Goal: Find specific page/section: Find specific page/section

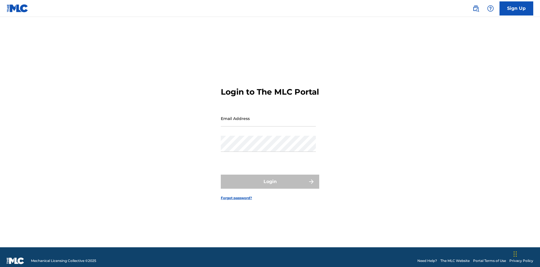
scroll to position [7, 0]
click at [268, 116] on input "Email Address" at bounding box center [268, 118] width 95 height 16
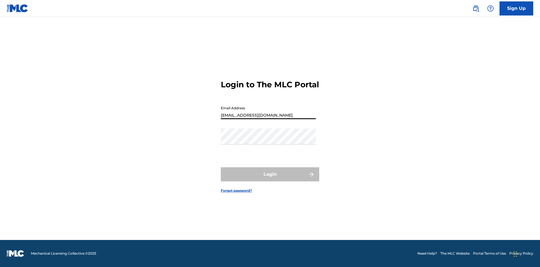
type input "[EMAIL_ADDRESS][DOMAIN_NAME]"
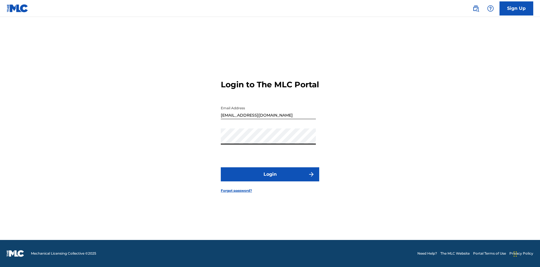
click at [270, 179] on button "Login" at bounding box center [270, 174] width 98 height 14
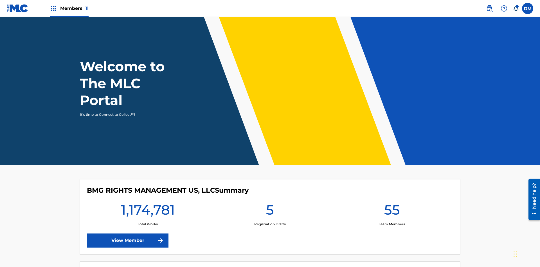
click at [69, 8] on span "Members 11" at bounding box center [74, 8] width 28 height 6
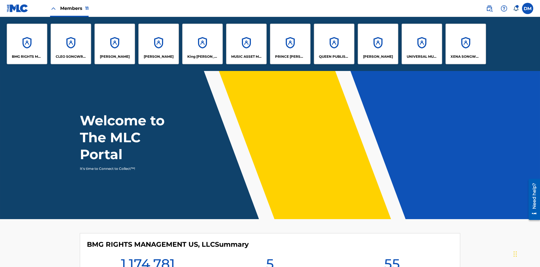
click at [246, 57] on p "MUSIC ASSET MANAGEMENT (MAM)" at bounding box center [246, 56] width 31 height 5
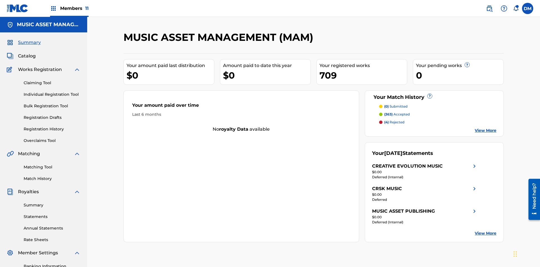
click at [27, 53] on span "Catalog" at bounding box center [27, 56] width 18 height 7
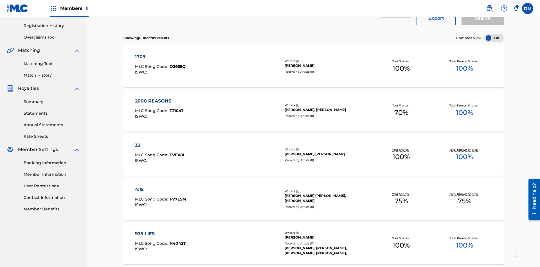
click at [494, 38] on div at bounding box center [494, 38] width 20 height 8
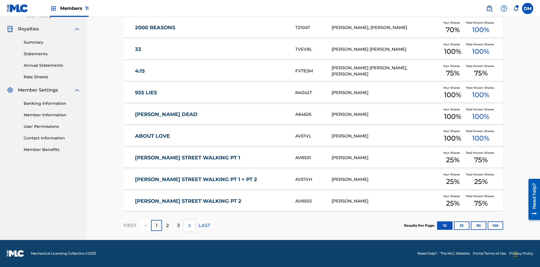
click at [437, 225] on button "10" at bounding box center [444, 225] width 15 height 8
click at [130, 225] on p "FIRST" at bounding box center [129, 225] width 13 height 7
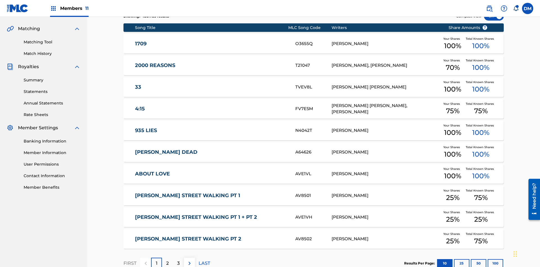
click at [189, 260] on img at bounding box center [189, 263] width 7 height 7
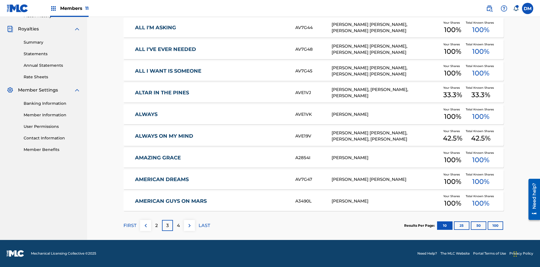
click at [189, 225] on img at bounding box center [189, 225] width 7 height 7
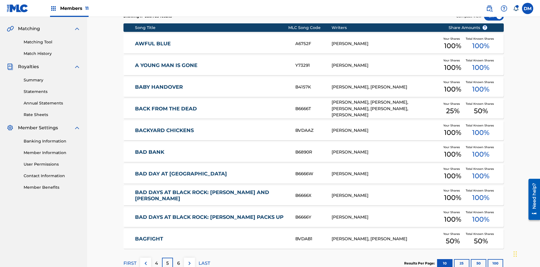
click at [189, 260] on img at bounding box center [189, 263] width 7 height 7
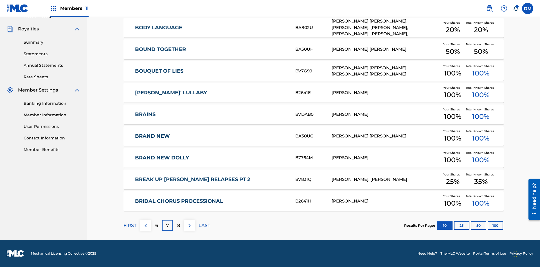
click at [189, 225] on img at bounding box center [189, 225] width 7 height 7
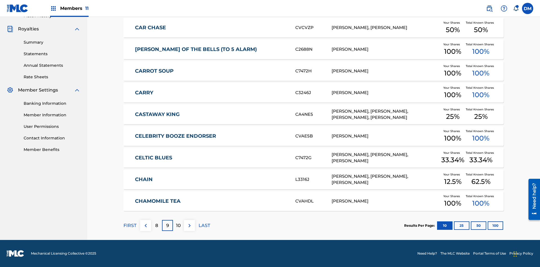
click at [189, 225] on img at bounding box center [189, 225] width 7 height 7
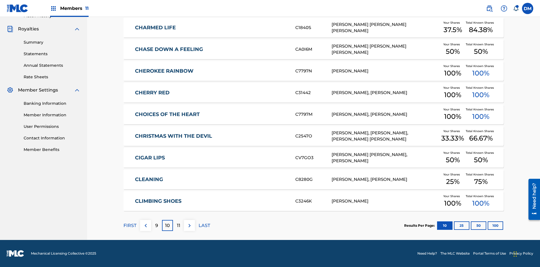
click at [189, 225] on img at bounding box center [189, 225] width 7 height 7
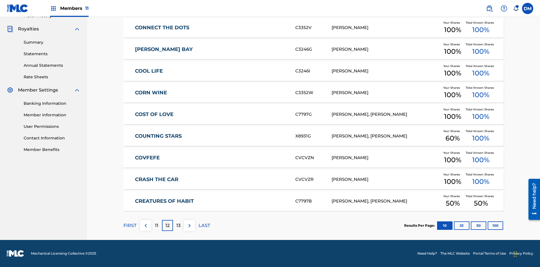
click at [189, 225] on img at bounding box center [189, 225] width 7 height 7
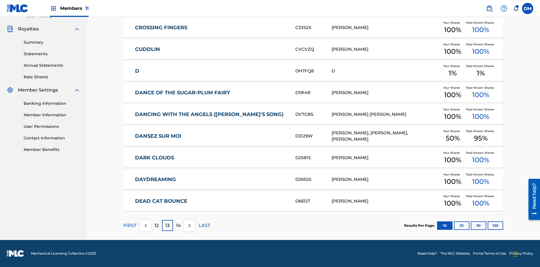
click at [189, 225] on img at bounding box center [189, 225] width 7 height 7
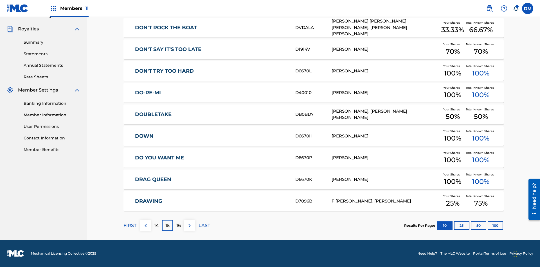
click at [189, 225] on img at bounding box center [189, 225] width 7 height 7
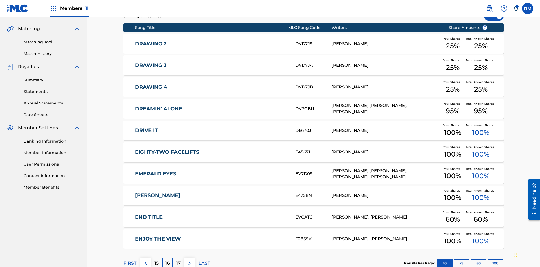
click at [189, 260] on img at bounding box center [189, 263] width 7 height 7
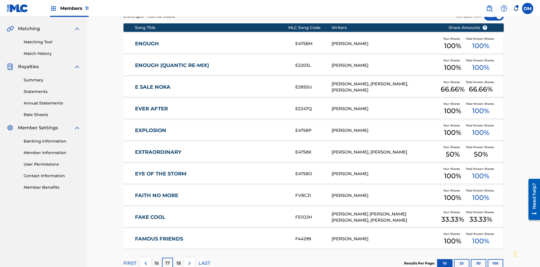
click at [189, 260] on img at bounding box center [189, 263] width 7 height 7
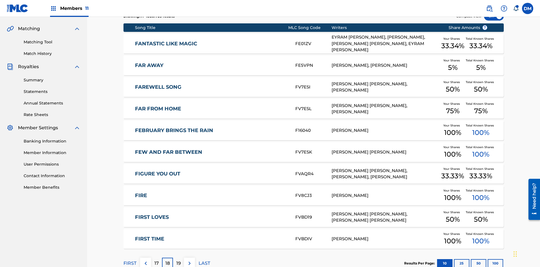
click at [189, 260] on img at bounding box center [189, 263] width 7 height 7
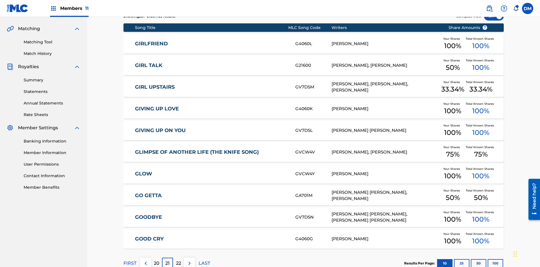
click at [189, 260] on img at bounding box center [189, 263] width 7 height 7
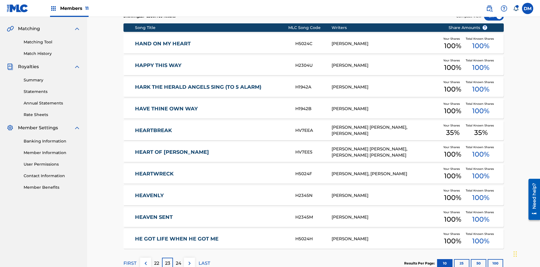
click at [189, 260] on img at bounding box center [189, 263] width 7 height 7
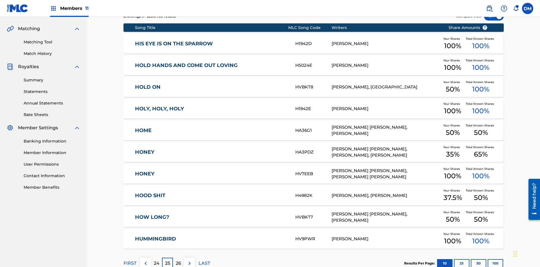
click at [189, 260] on img at bounding box center [189, 263] width 7 height 7
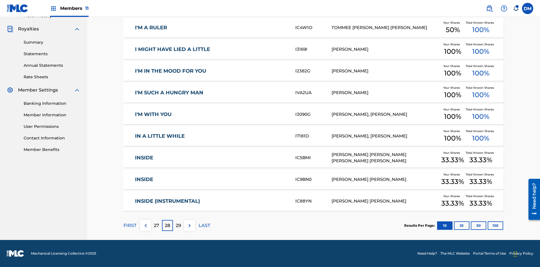
click at [189, 225] on img at bounding box center [189, 225] width 7 height 7
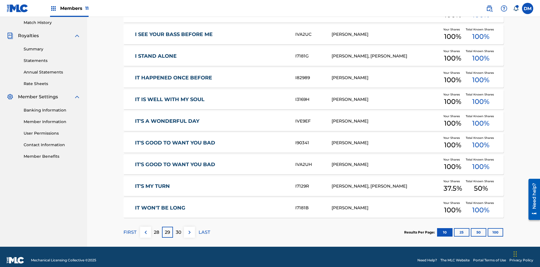
click at [189, 229] on img at bounding box center [189, 232] width 7 height 7
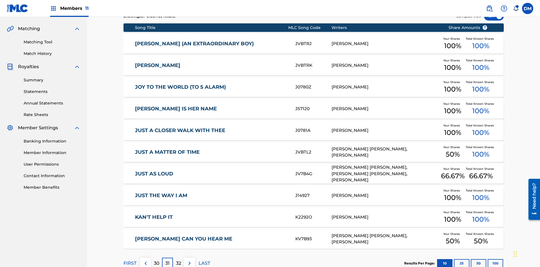
click at [189, 260] on img at bounding box center [189, 263] width 7 height 7
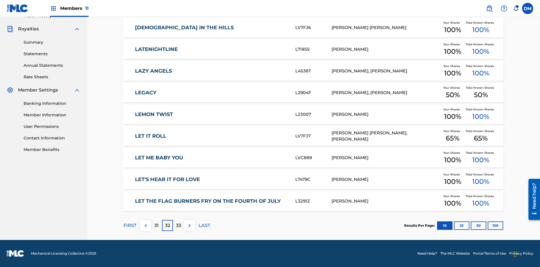
click at [189, 225] on img at bounding box center [189, 225] width 7 height 7
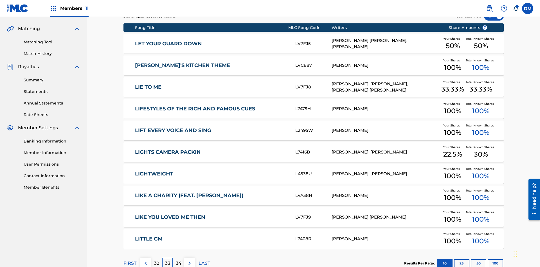
click at [189, 260] on img at bounding box center [189, 263] width 7 height 7
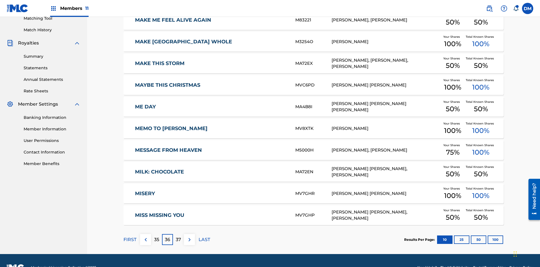
click at [189, 236] on img at bounding box center [189, 239] width 7 height 7
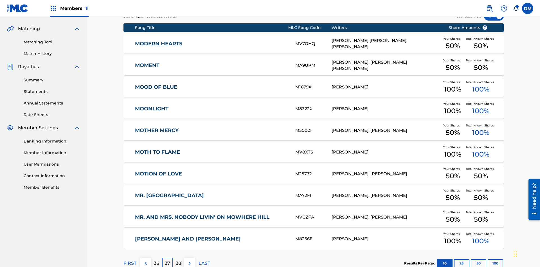
click at [189, 260] on img at bounding box center [189, 263] width 7 height 7
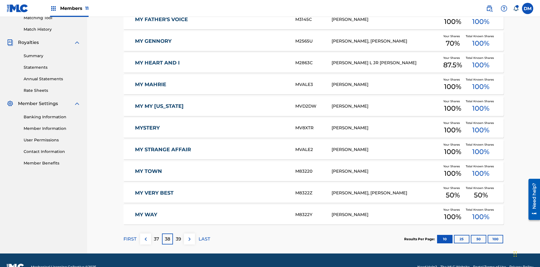
click at [189, 235] on img at bounding box center [189, 238] width 7 height 7
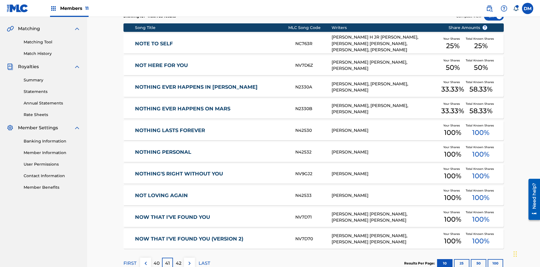
click at [189, 260] on img at bounding box center [189, 263] width 7 height 7
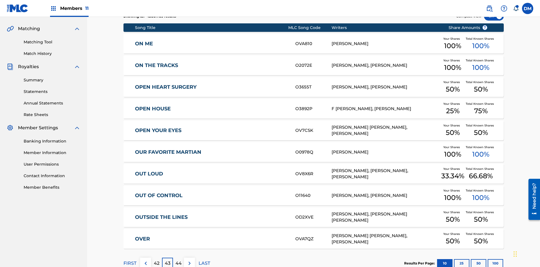
click at [189, 260] on img at bounding box center [189, 263] width 7 height 7
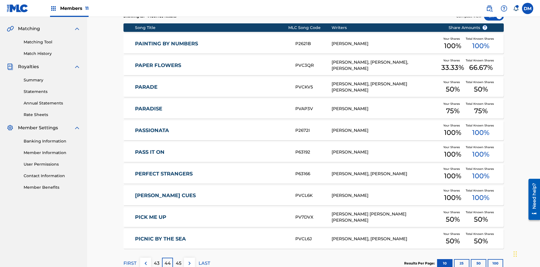
click at [189, 260] on img at bounding box center [189, 263] width 7 height 7
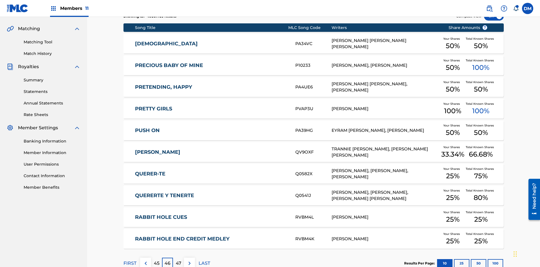
click at [189, 260] on img at bounding box center [189, 263] width 7 height 7
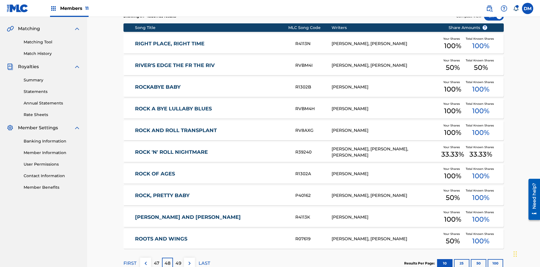
click at [189, 260] on img at bounding box center [189, 263] width 7 height 7
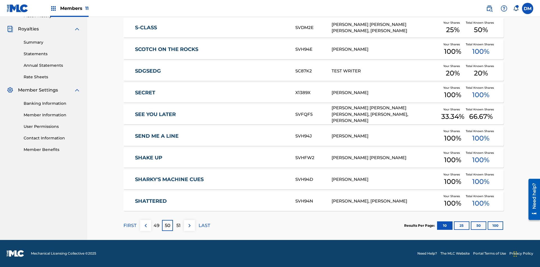
click at [189, 225] on img at bounding box center [189, 225] width 7 height 7
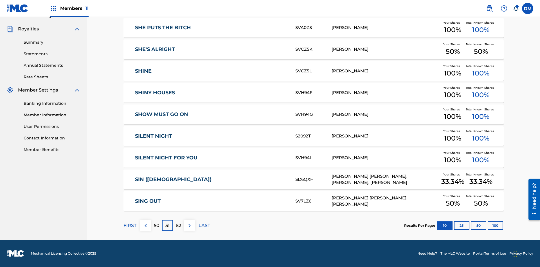
click at [189, 225] on img at bounding box center [189, 225] width 7 height 7
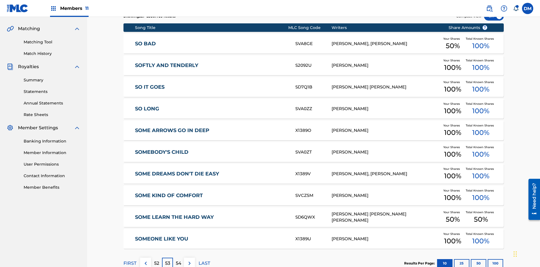
click at [189, 260] on img at bounding box center [189, 263] width 7 height 7
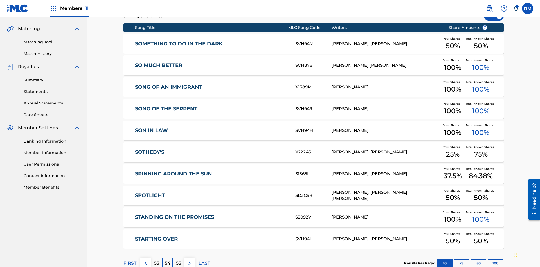
click at [189, 260] on img at bounding box center [189, 263] width 7 height 7
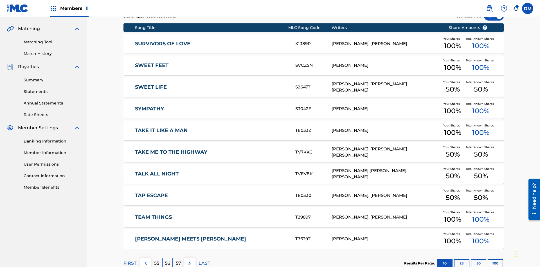
click at [189, 260] on img at bounding box center [189, 263] width 7 height 7
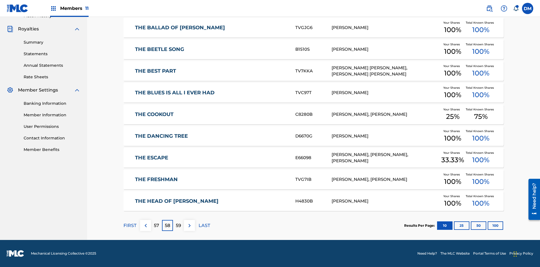
click at [189, 225] on img at bounding box center [189, 225] width 7 height 7
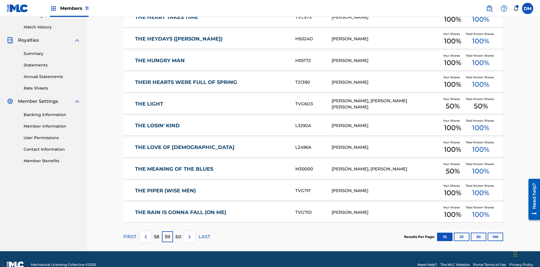
click at [189, 233] on img at bounding box center [189, 236] width 7 height 7
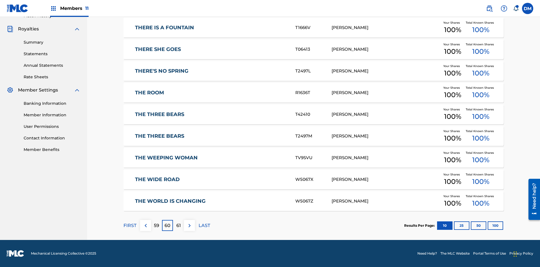
click at [189, 225] on img at bounding box center [189, 225] width 7 height 7
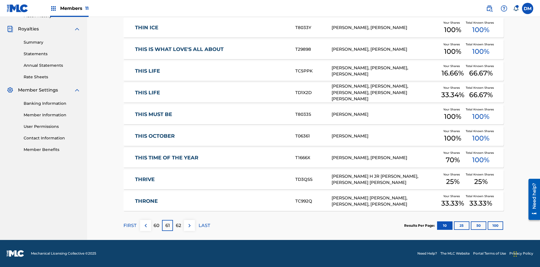
click at [189, 225] on img at bounding box center [189, 225] width 7 height 7
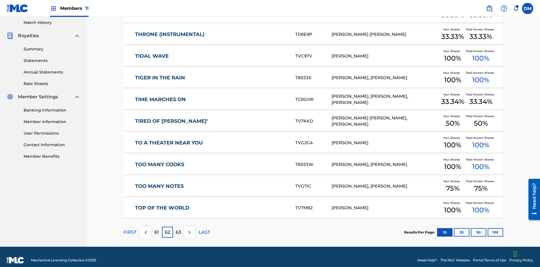
click at [189, 229] on img at bounding box center [189, 232] width 7 height 7
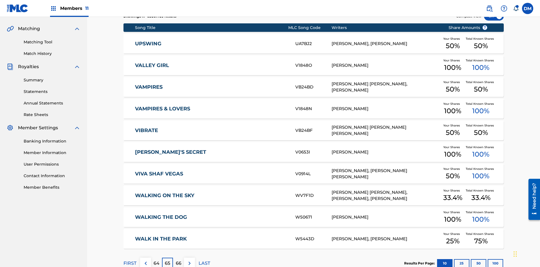
click at [189, 260] on img at bounding box center [189, 263] width 7 height 7
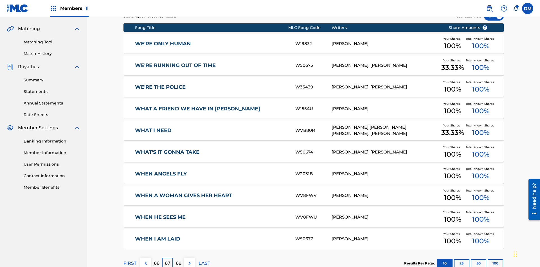
click at [189, 260] on img at bounding box center [189, 263] width 7 height 7
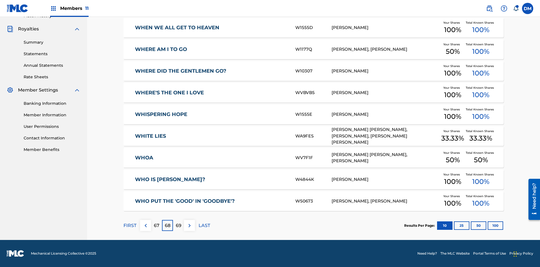
click at [189, 225] on img at bounding box center [189, 225] width 7 height 7
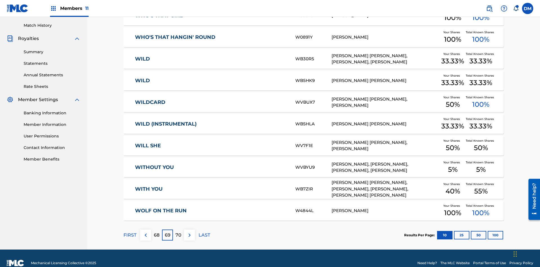
click at [189, 231] on img at bounding box center [189, 234] width 7 height 7
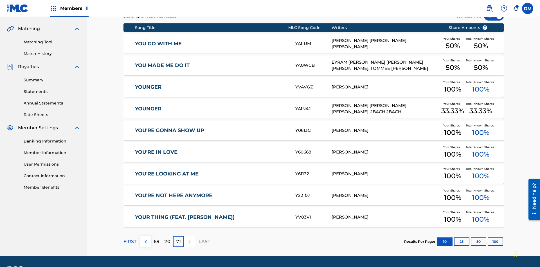
scroll to position [105, 0]
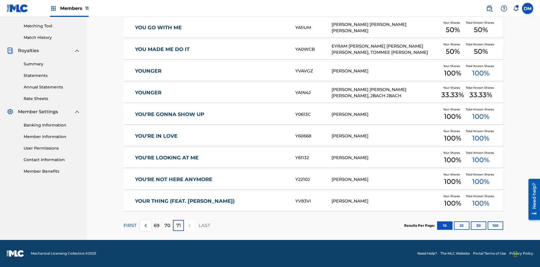
click at [454, 225] on button "25" at bounding box center [461, 225] width 15 height 8
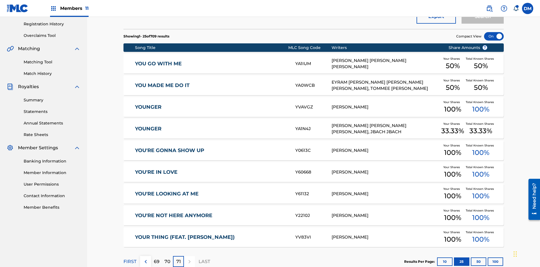
scroll to position [125, 0]
